Goal: Task Accomplishment & Management: Use online tool/utility

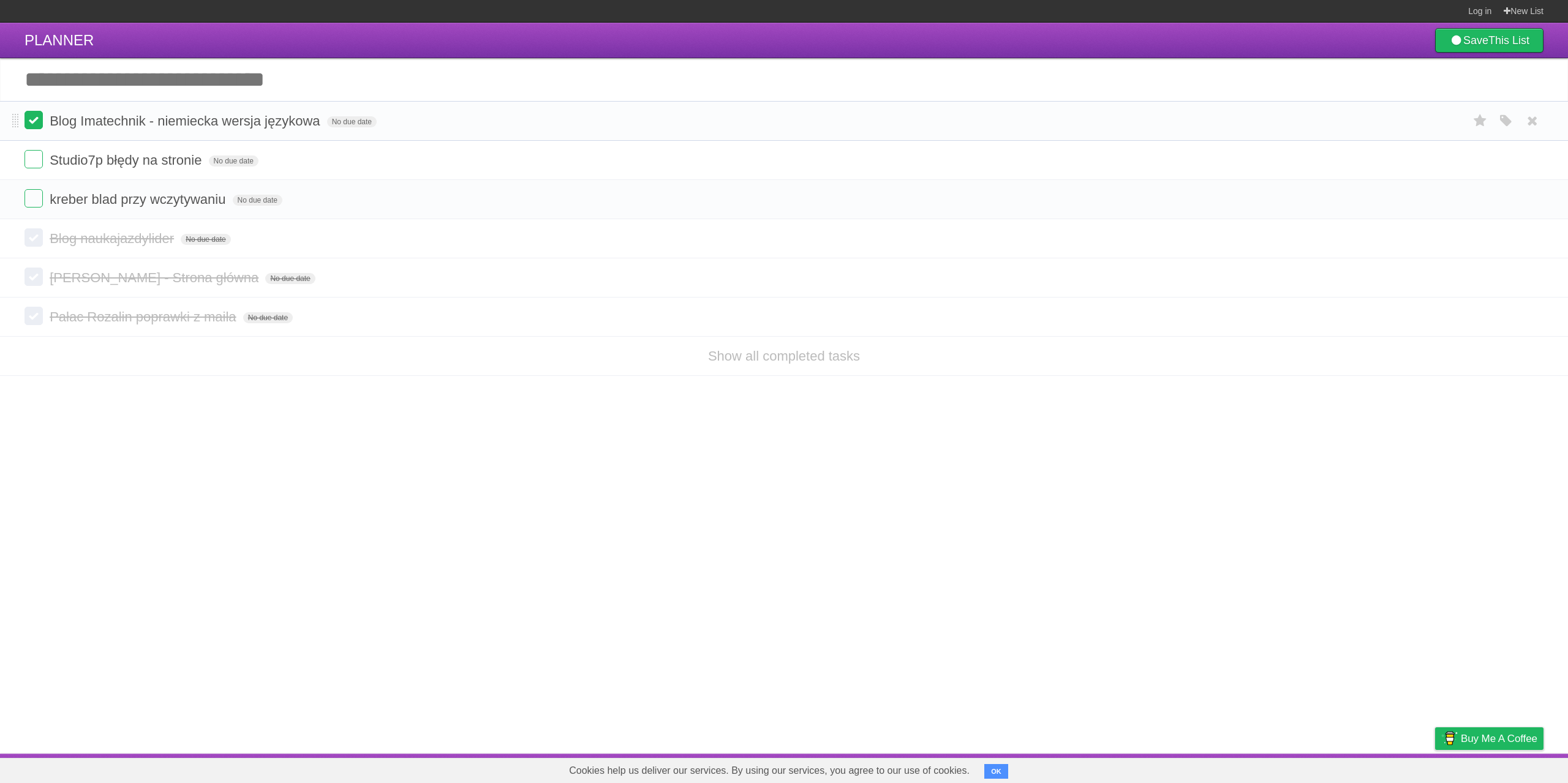
click at [31, 125] on label at bounding box center [34, 120] width 18 height 18
click at [233, 75] on input "Add another task" at bounding box center [784, 80] width 1568 height 43
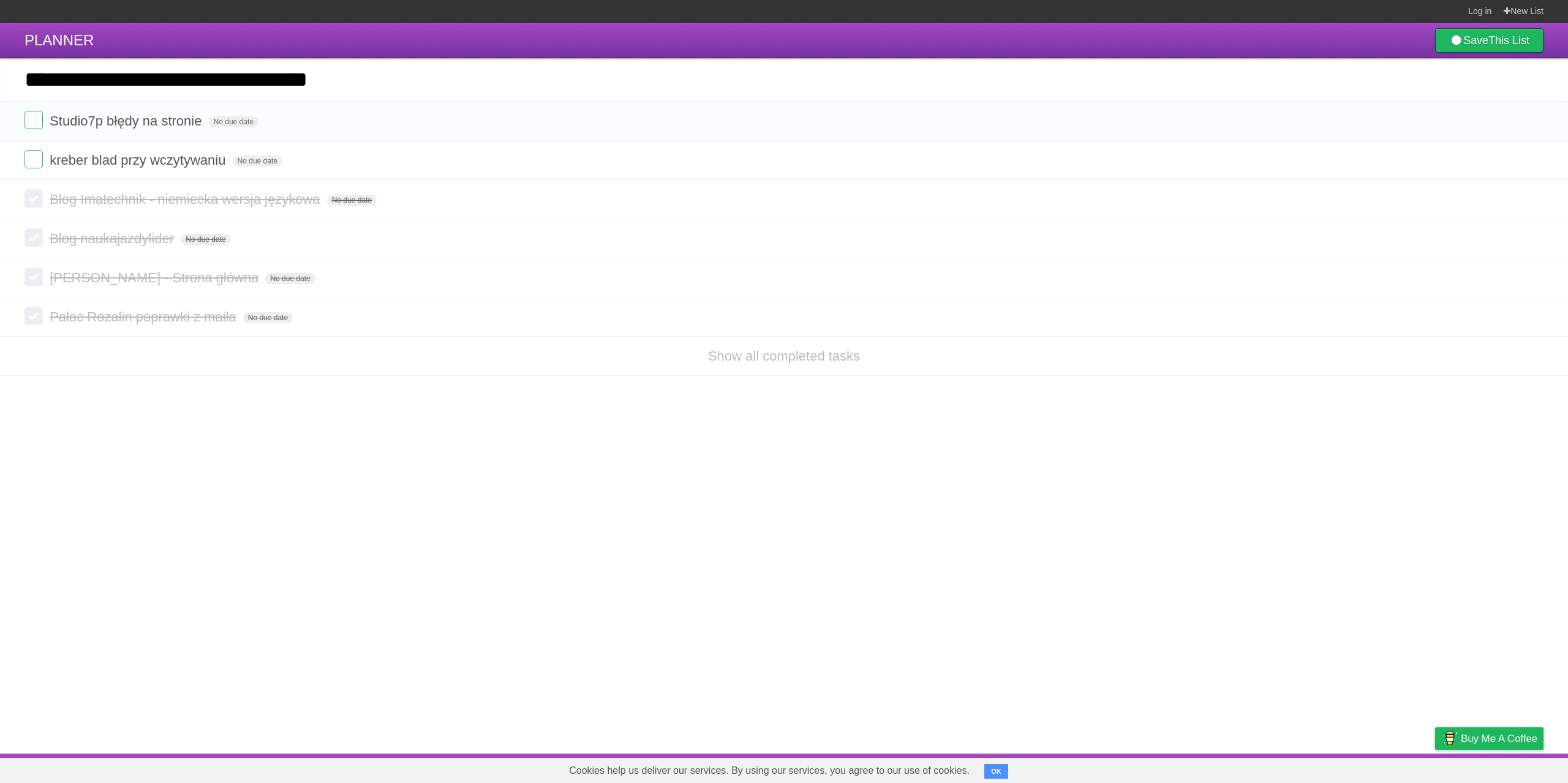
type input "**********"
click input "*********" at bounding box center [0, 0] width 0 height 0
